Goal: Task Accomplishment & Management: Complete application form

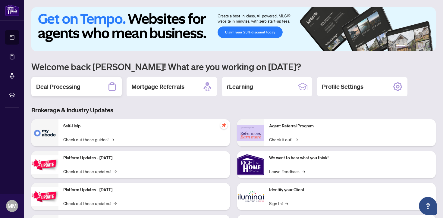
click at [78, 94] on div "Deal Processing" at bounding box center [76, 86] width 90 height 19
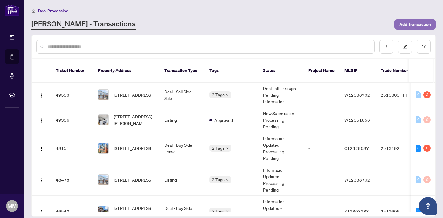
click at [409, 20] on span "Add Transaction" at bounding box center [416, 25] width 32 height 10
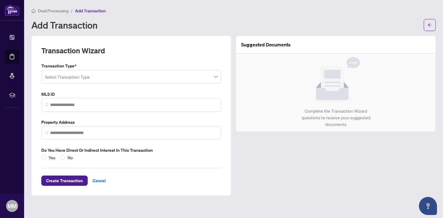
click at [216, 78] on span at bounding box center [131, 76] width 173 height 11
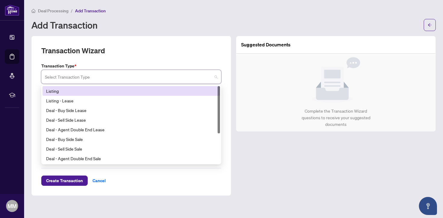
click at [185, 90] on div "Listing" at bounding box center [131, 91] width 170 height 7
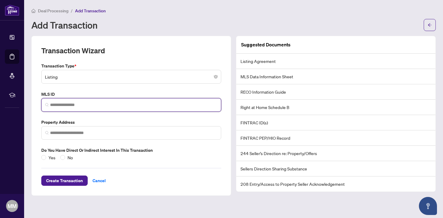
click at [106, 106] on input "search" at bounding box center [133, 105] width 167 height 6
click at [56, 105] on input "search" at bounding box center [133, 105] width 167 height 6
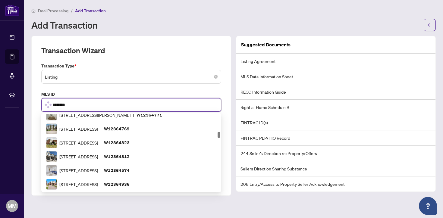
scroll to position [144, 0]
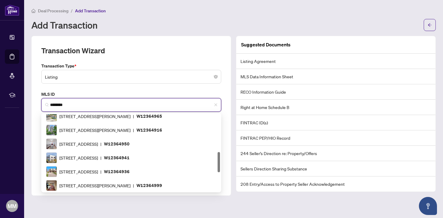
type input "*********"
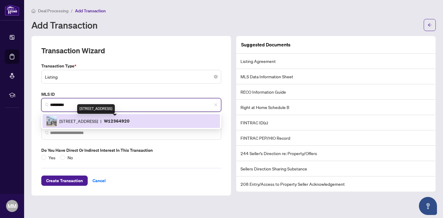
click at [73, 119] on span "[STREET_ADDRESS]" at bounding box center [78, 121] width 39 height 7
type input "**********"
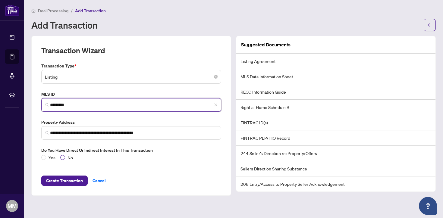
type input "*********"
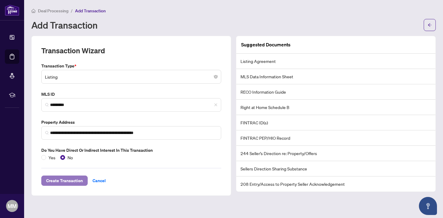
click at [71, 183] on span "Create Transaction" at bounding box center [64, 181] width 37 height 10
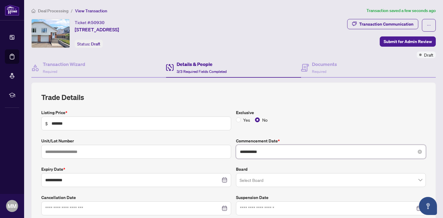
click at [282, 149] on input "**********" at bounding box center [328, 152] width 176 height 7
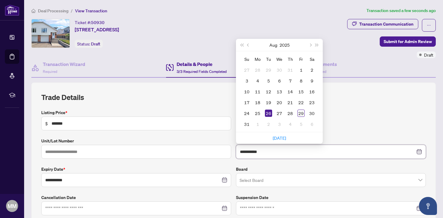
type input "**********"
click at [370, 111] on label "Exclusive" at bounding box center [331, 112] width 190 height 7
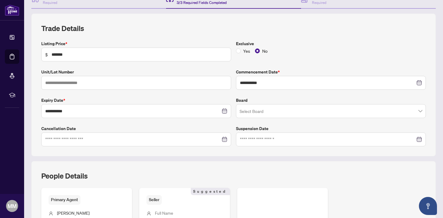
scroll to position [70, 0]
click at [324, 106] on input "search" at bounding box center [328, 111] width 177 height 13
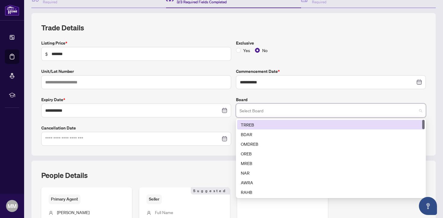
click at [306, 126] on div "TRREB" at bounding box center [331, 125] width 180 height 7
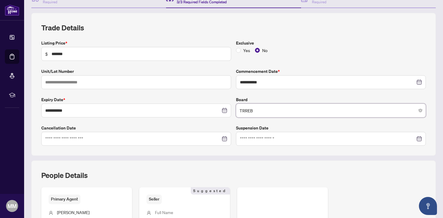
scroll to position [154, 0]
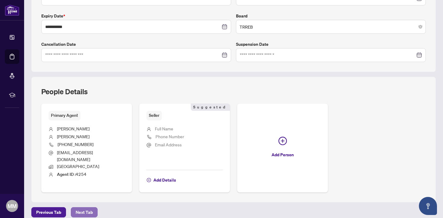
click at [93, 208] on button "Next Tab" at bounding box center [84, 213] width 27 height 10
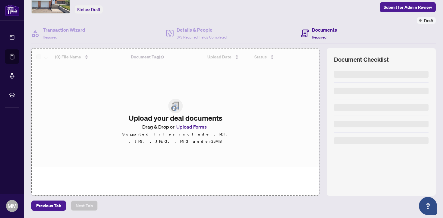
scroll to position [34, 0]
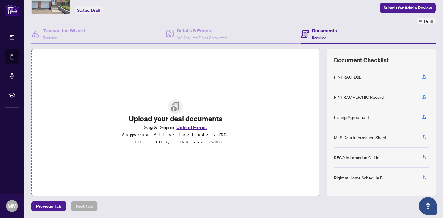
click at [190, 131] on button "Upload Forms" at bounding box center [192, 128] width 34 height 8
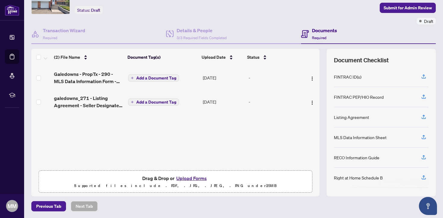
click at [189, 179] on button "Upload Forms" at bounding box center [192, 179] width 34 height 8
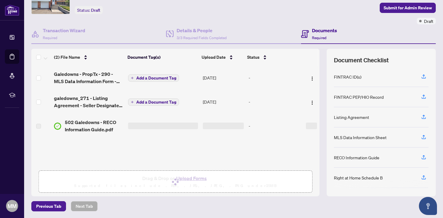
scroll to position [65, 0]
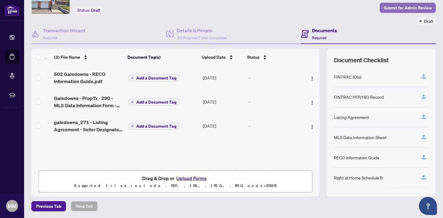
click at [411, 7] on span "Submit for Admin Review" at bounding box center [408, 8] width 48 height 10
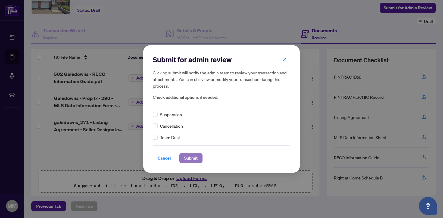
click at [190, 156] on span "Submit" at bounding box center [191, 159] width 14 height 10
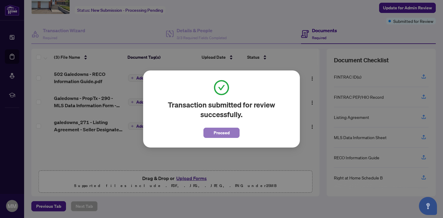
click at [216, 135] on span "Proceed" at bounding box center [222, 133] width 16 height 10
